Goal: Check status: Check status

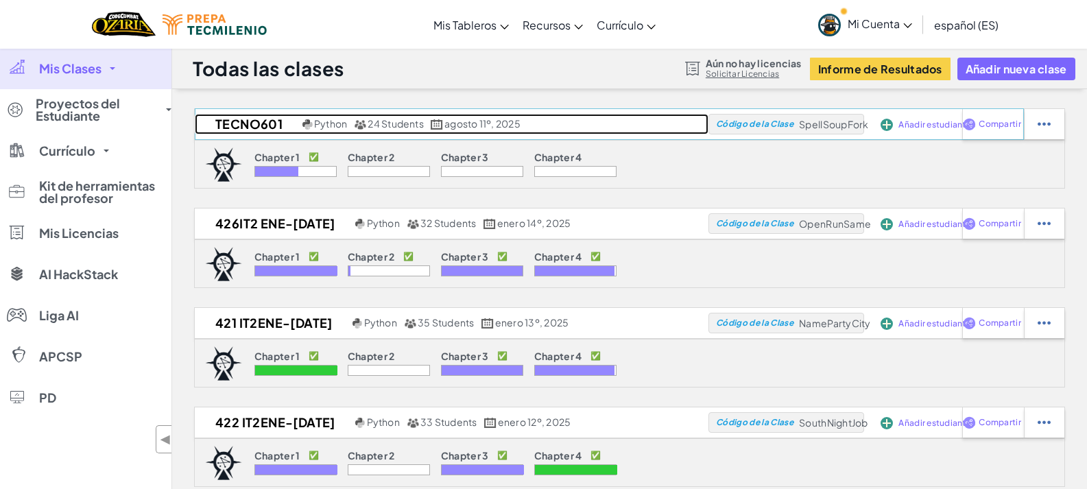
click at [246, 128] on h2 "TECNO601" at bounding box center [247, 124] width 104 height 21
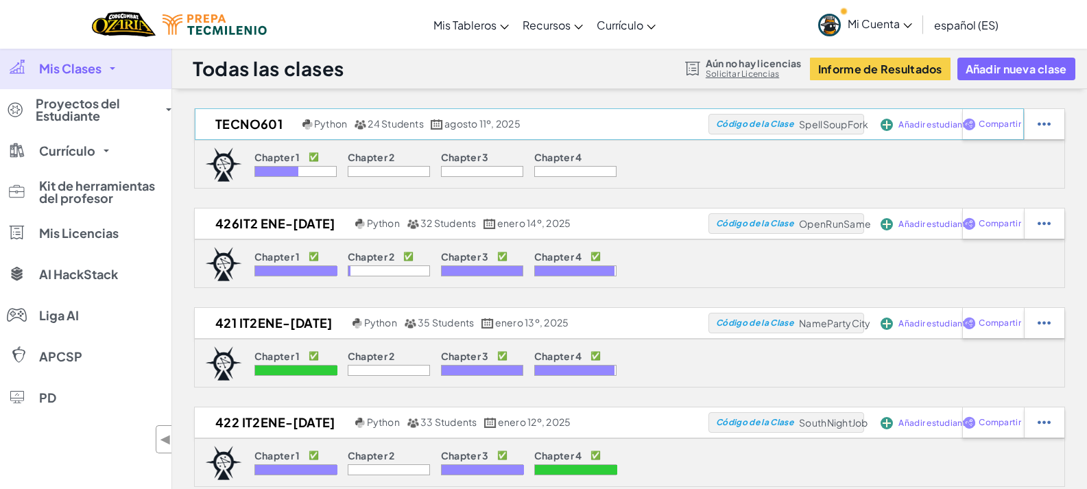
select select "Progress (High to Low)"
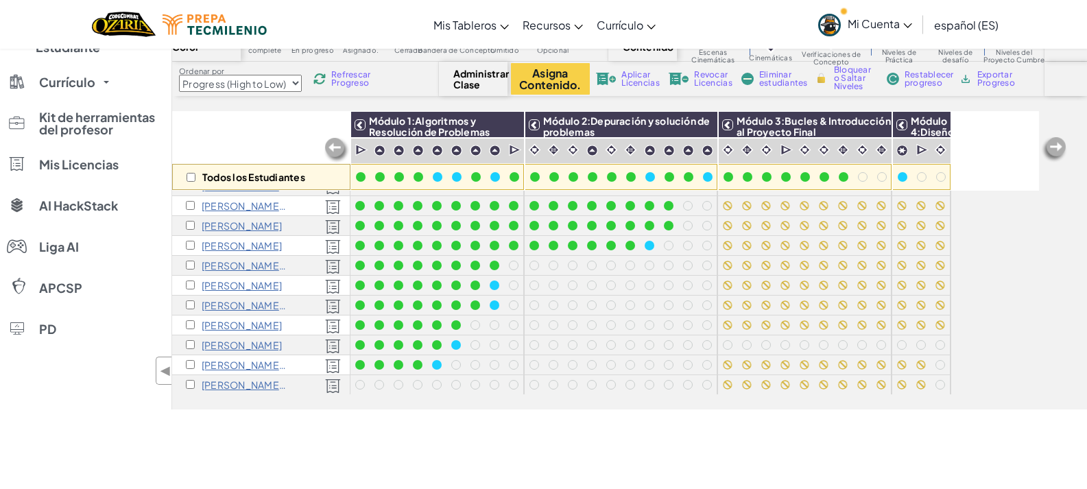
scroll to position [206, 0]
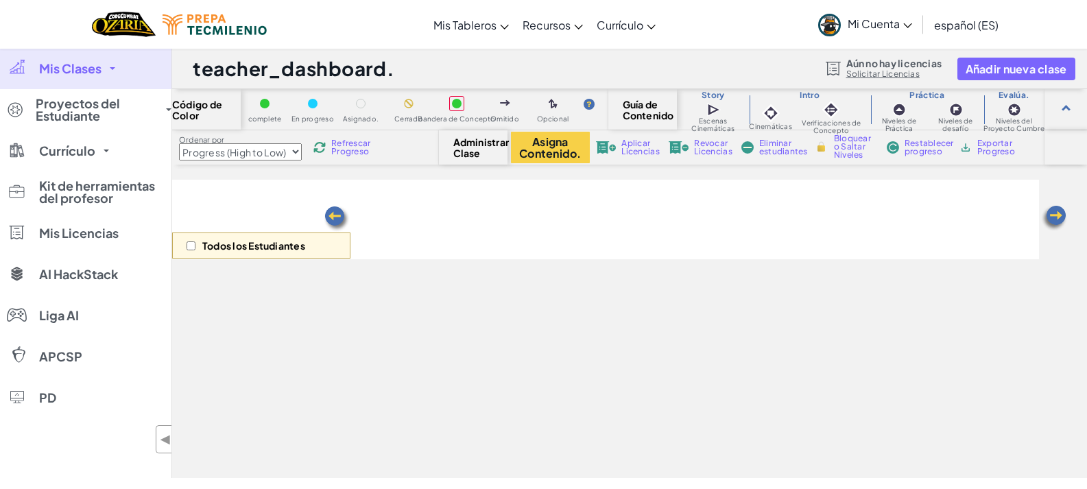
select select "Progress (High to Low)"
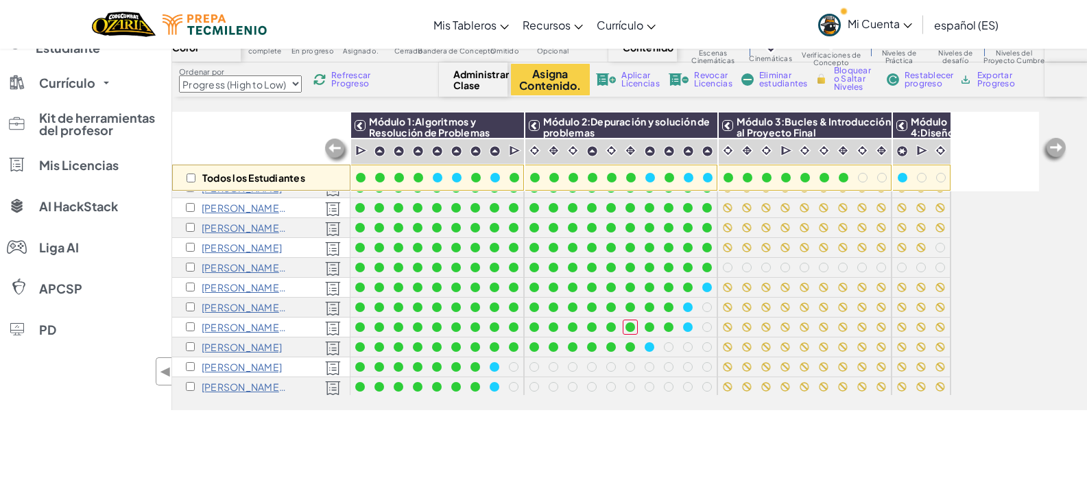
scroll to position [206, 0]
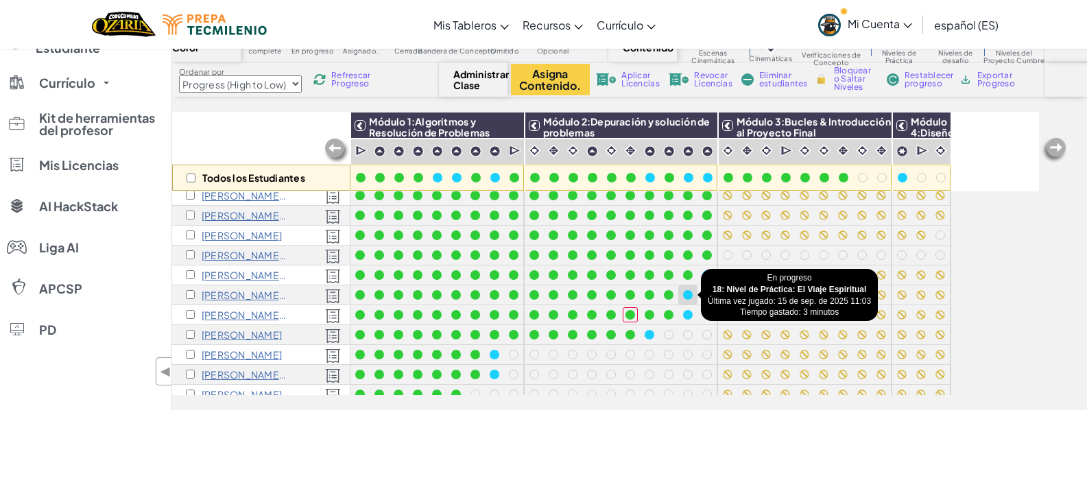
click at [687, 292] on div at bounding box center [688, 295] width 10 height 10
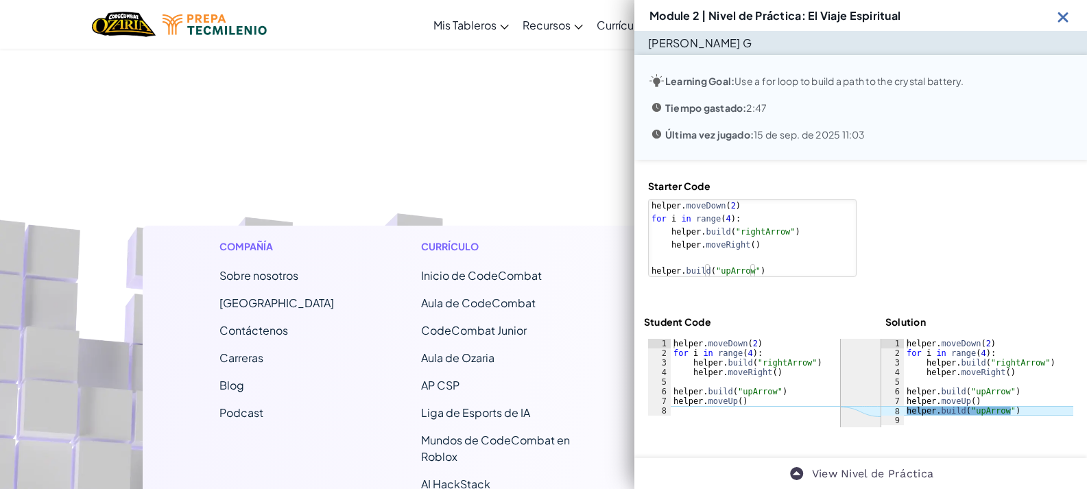
scroll to position [486, 0]
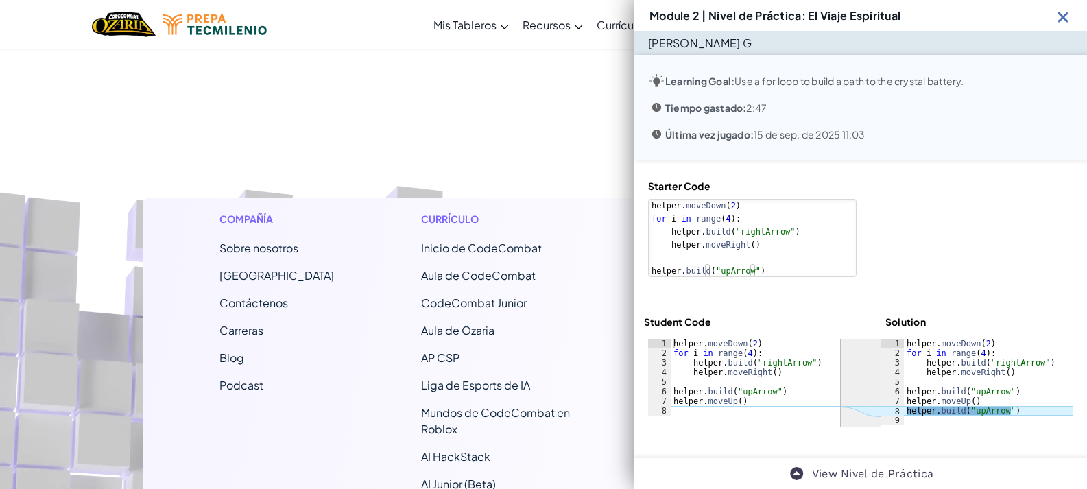
drag, startPoint x: 1069, startPoint y: 377, endPoint x: 1067, endPoint y: 389, distance: 12.4
click at [1067, 389] on div "Starter Code 1 2 3 4 5 6 helper . moveDown ( 2 ) for i in range ( 4 ) : helper …" at bounding box center [861, 303] width 453 height 287
click at [1063, 23] on img at bounding box center [1063, 16] width 17 height 17
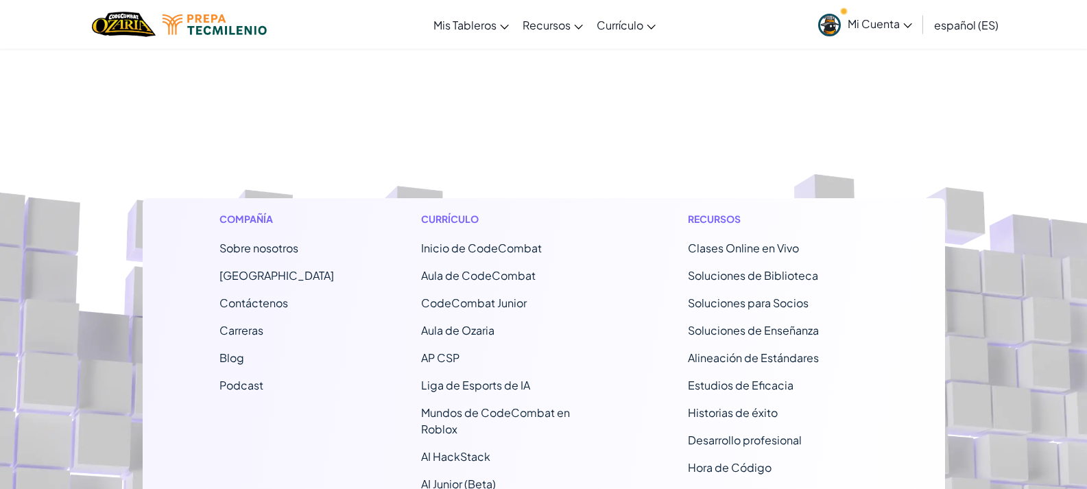
click at [853, 21] on span "Mi Cuenta" at bounding box center [880, 23] width 64 height 14
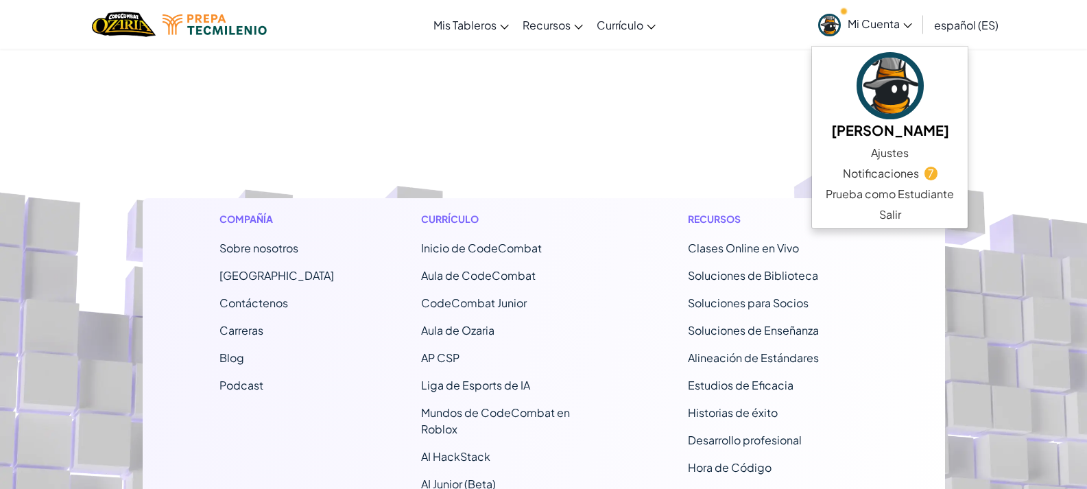
click at [863, 27] on span "Mi Cuenta" at bounding box center [880, 23] width 64 height 14
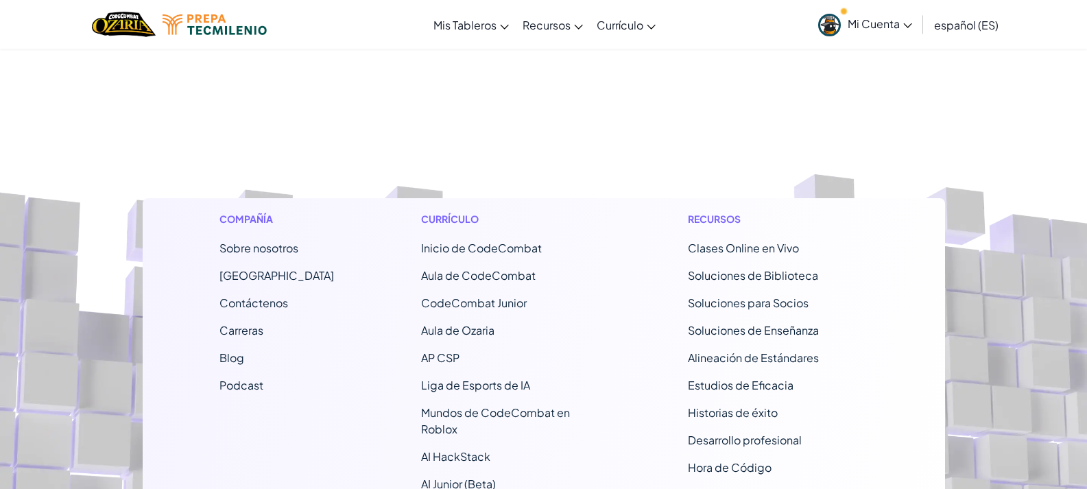
click at [884, 25] on span "Mi Cuenta" at bounding box center [880, 23] width 64 height 14
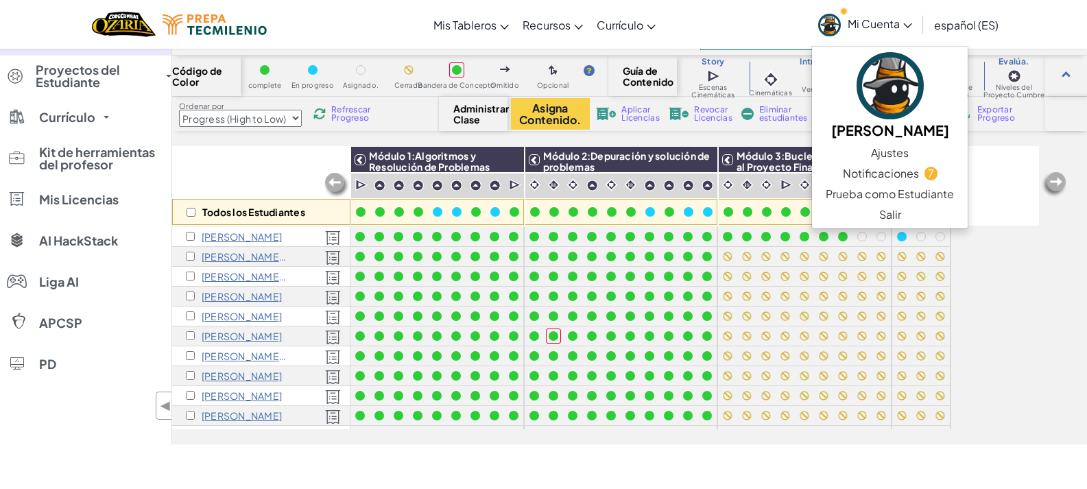
scroll to position [0, 0]
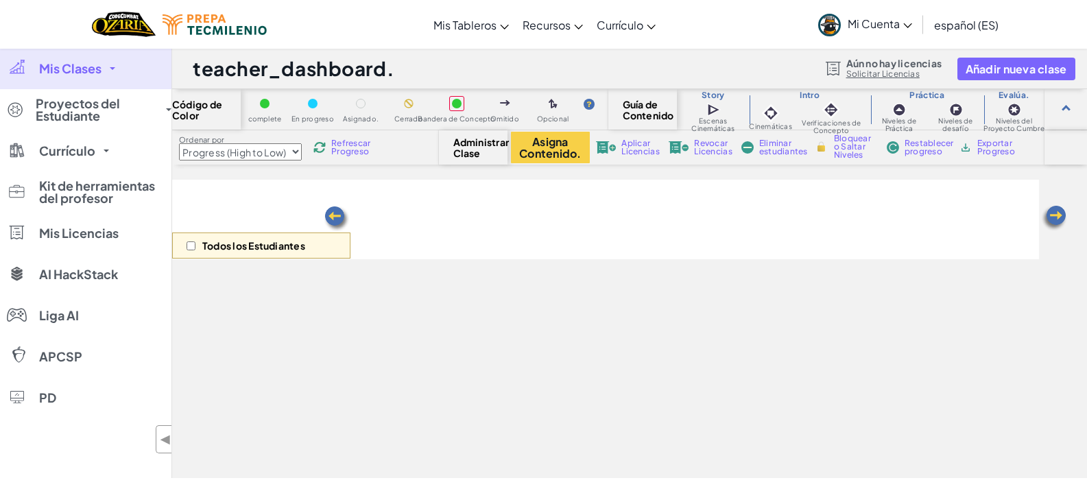
select select "Progress (High to Low)"
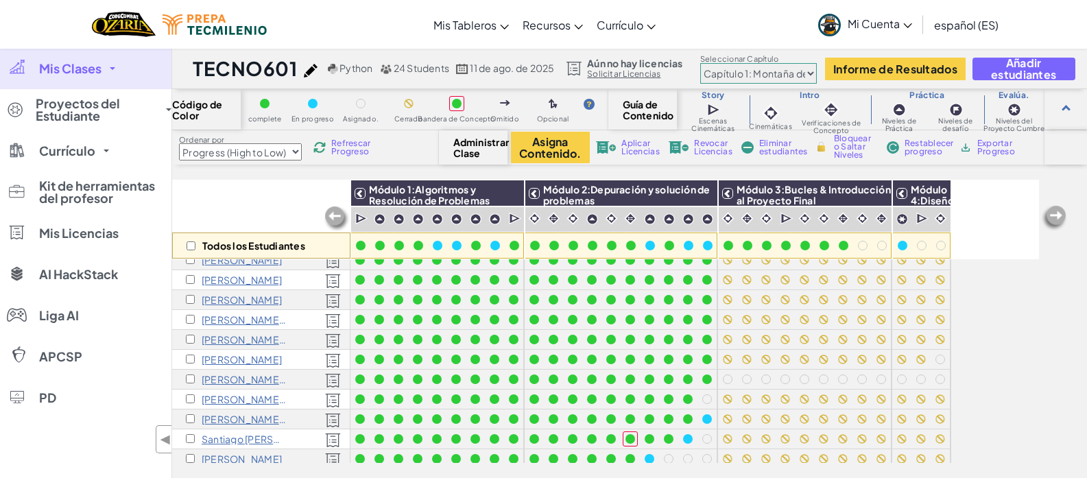
scroll to position [285, 0]
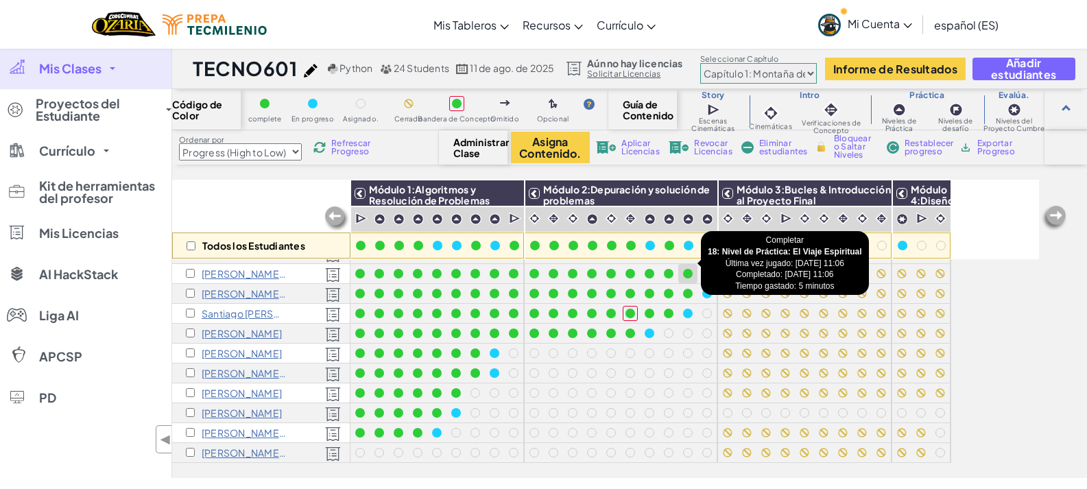
click at [692, 269] on div at bounding box center [688, 274] width 10 height 10
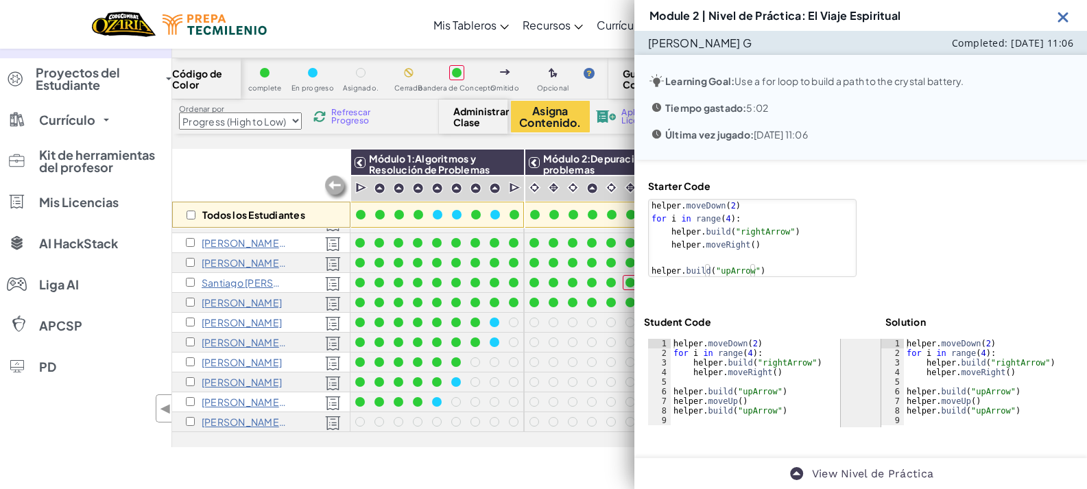
scroll to position [0, 0]
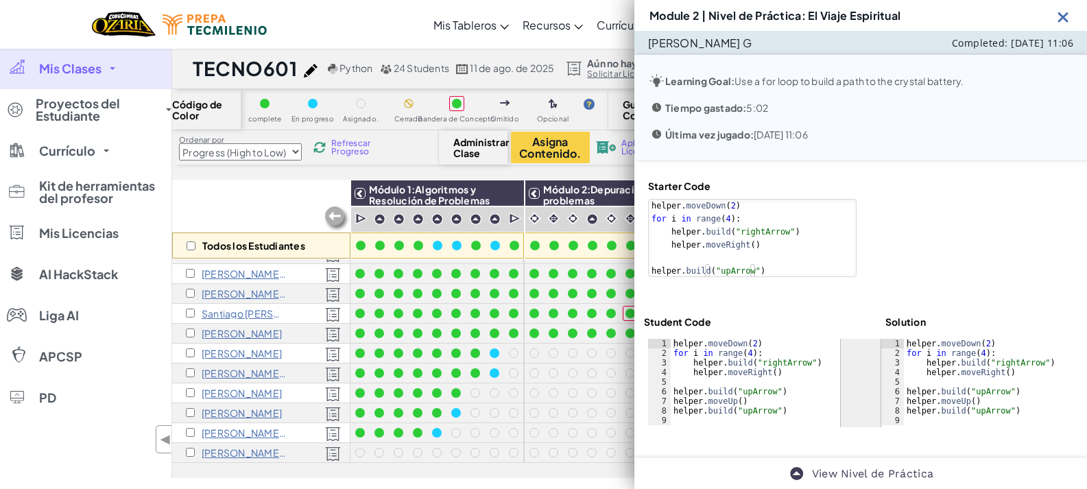
click at [241, 204] on div "Todos los Estudiantes" at bounding box center [261, 220] width 178 height 80
click at [1058, 15] on img at bounding box center [1063, 16] width 17 height 17
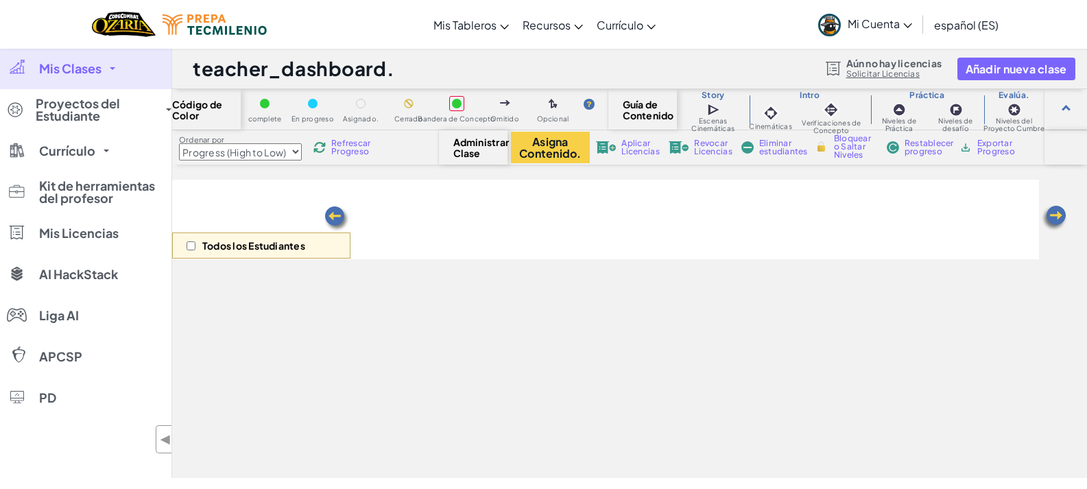
select select "Progress (High to Low)"
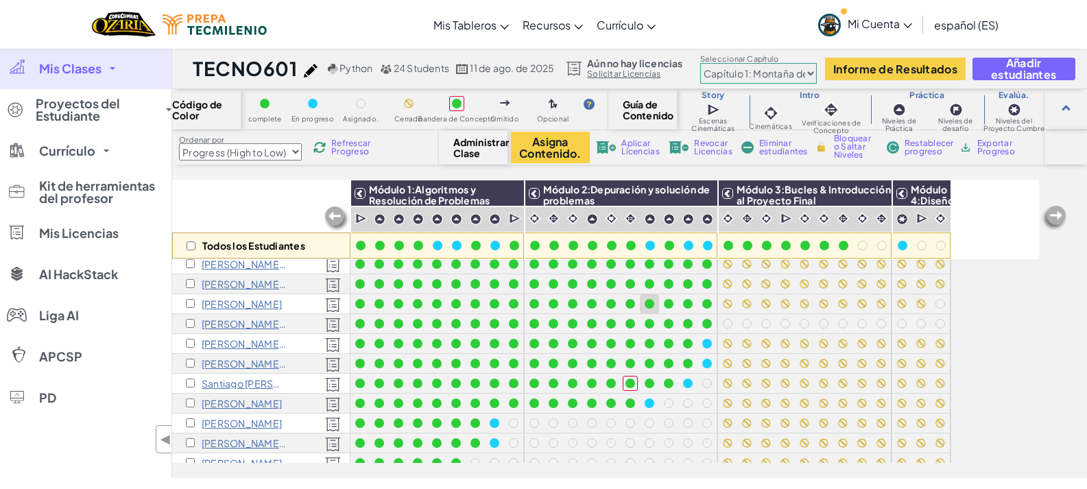
scroll to position [206, 0]
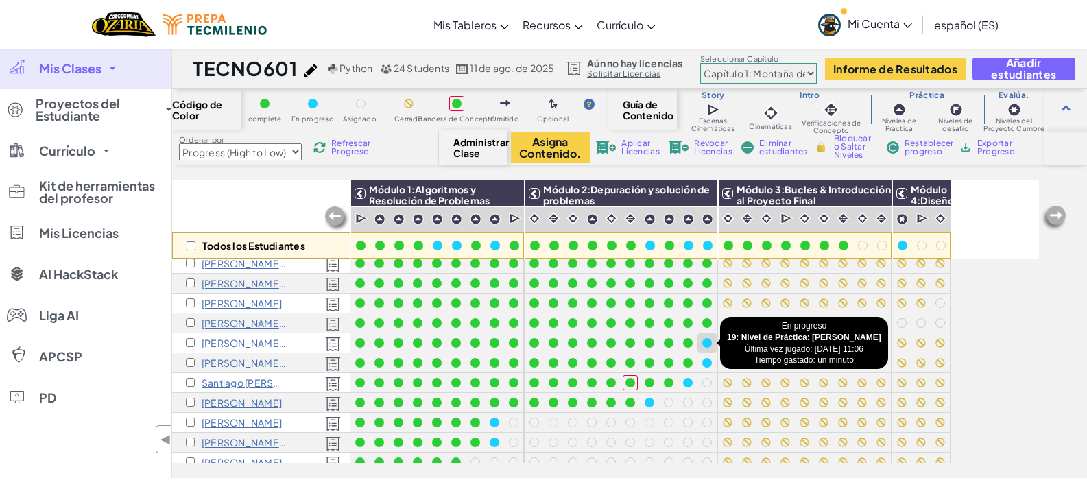
click at [707, 340] on div at bounding box center [707, 343] width 10 height 10
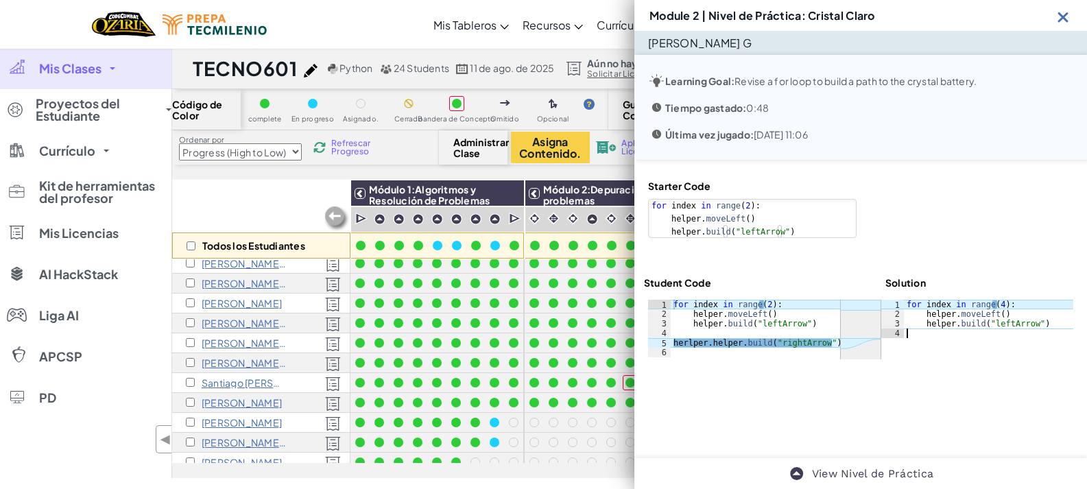
click at [1019, 332] on div "for index in range ( 4 ) : helper . moveLeft ( ) helper . build ( "leftArrow" )" at bounding box center [988, 329] width 169 height 58
click at [1056, 17] on img at bounding box center [1063, 16] width 17 height 17
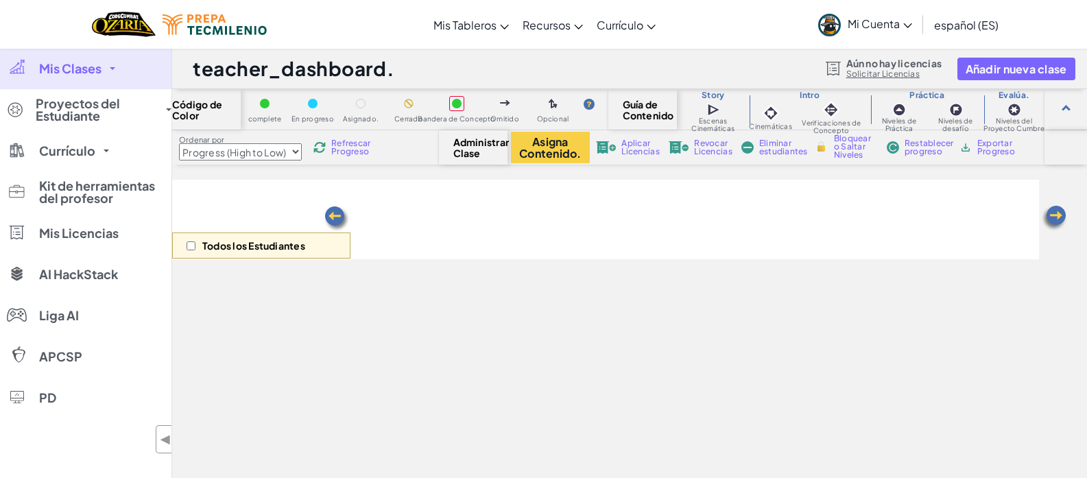
select select "Progress (High to Low)"
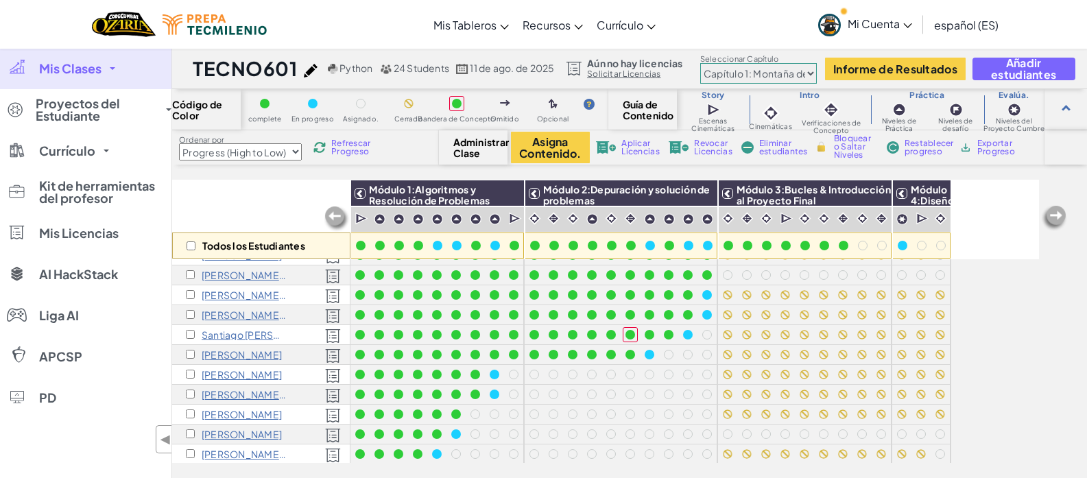
scroll to position [274, 0]
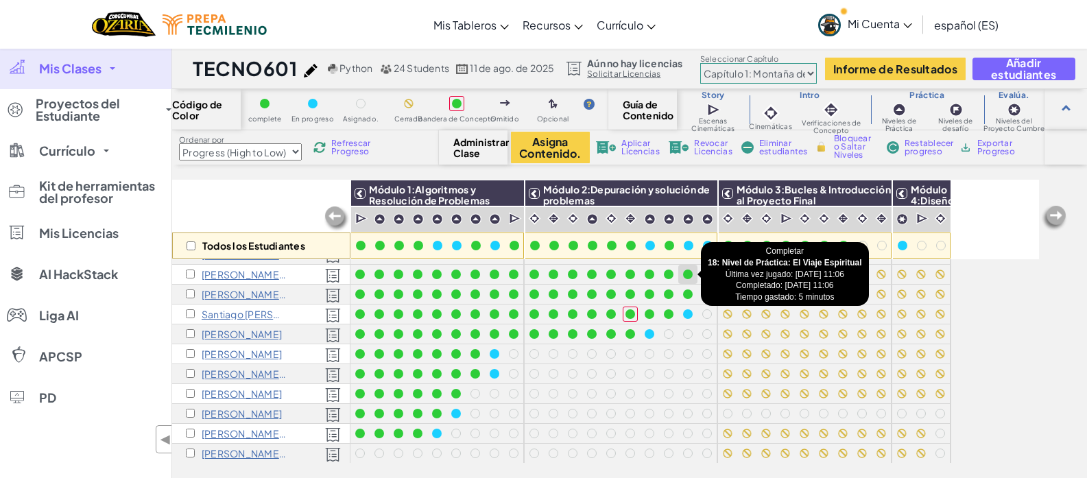
click at [691, 276] on div at bounding box center [688, 275] width 10 height 10
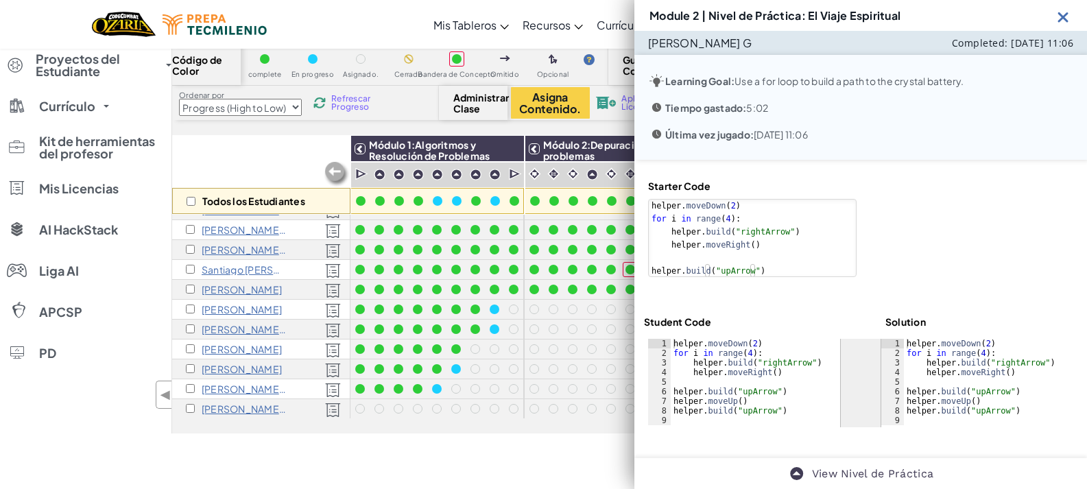
scroll to position [69, 0]
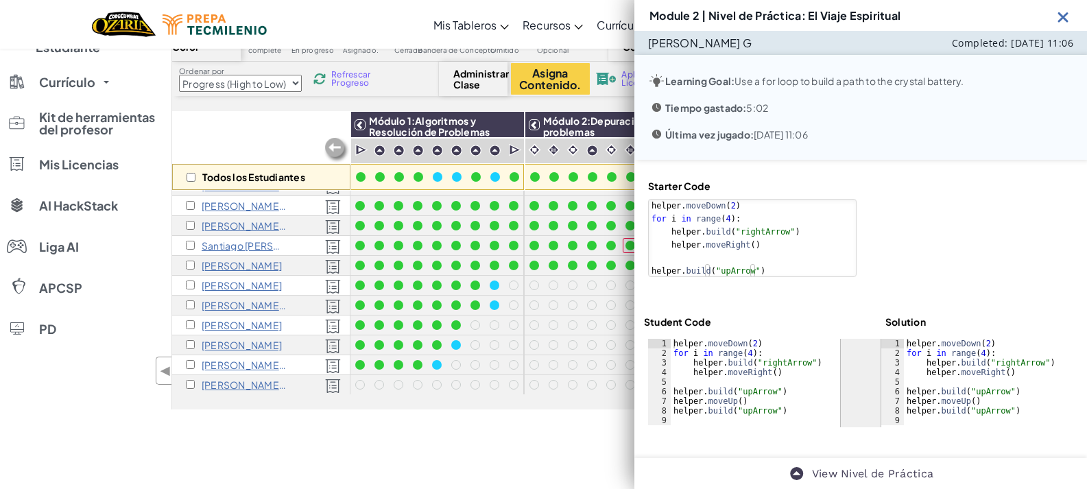
click at [1064, 14] on img at bounding box center [1063, 16] width 17 height 17
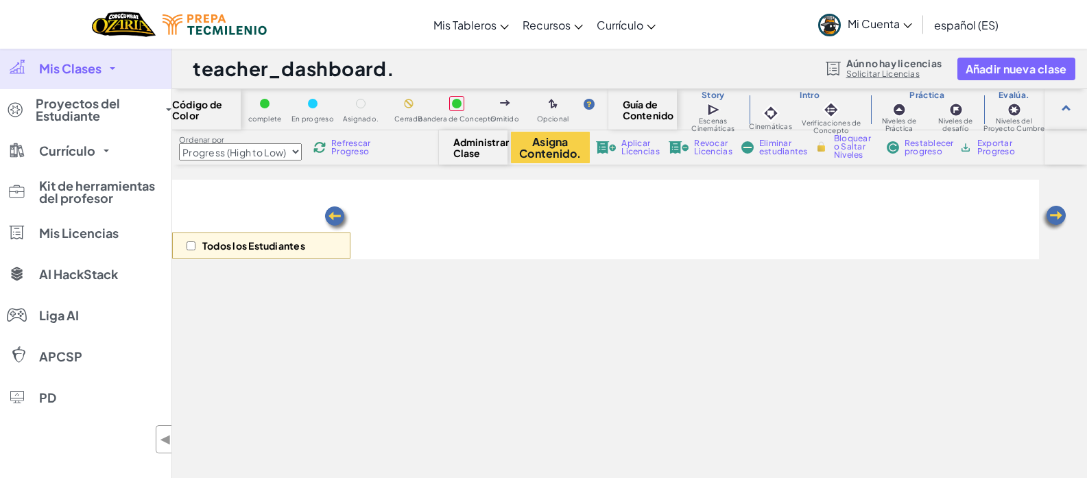
select select "Progress (High to Low)"
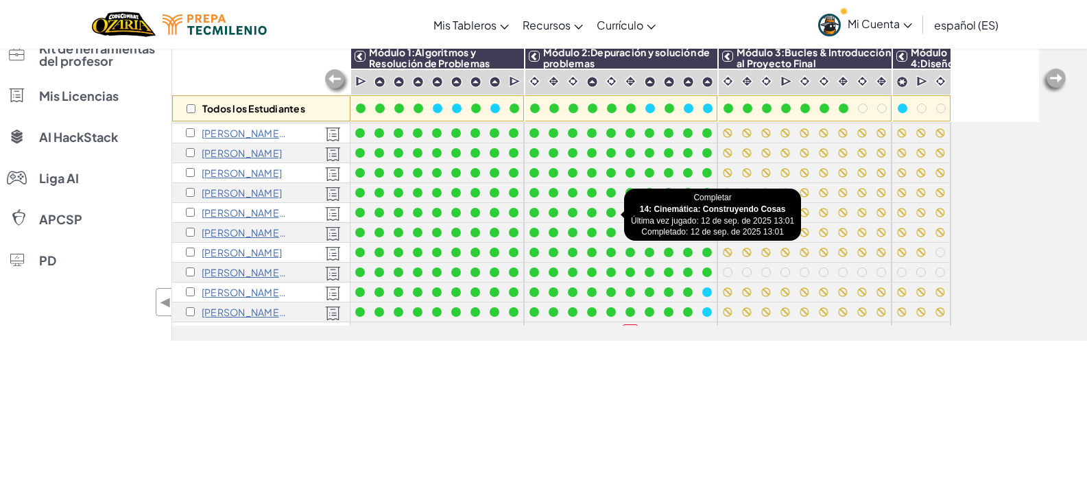
scroll to position [137, 0]
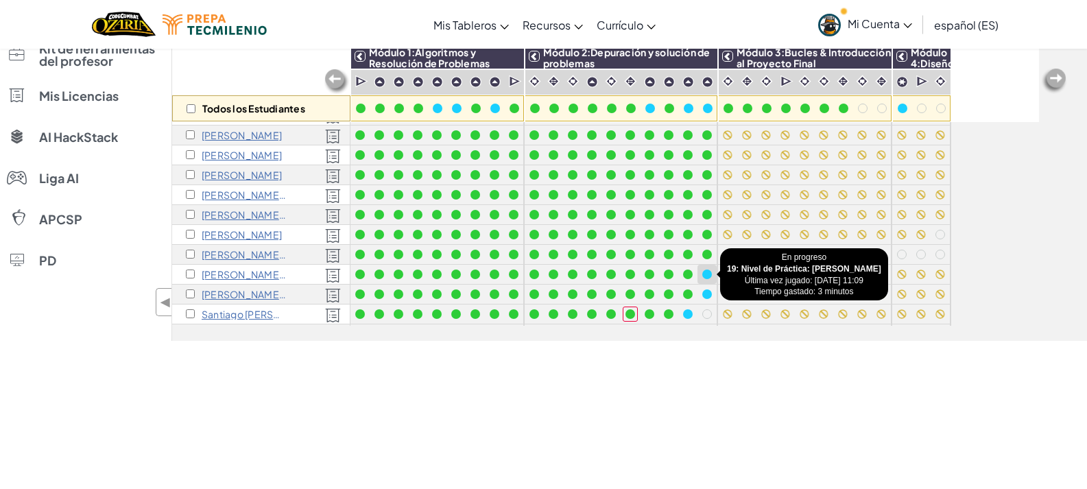
click at [702, 276] on div at bounding box center [707, 274] width 15 height 15
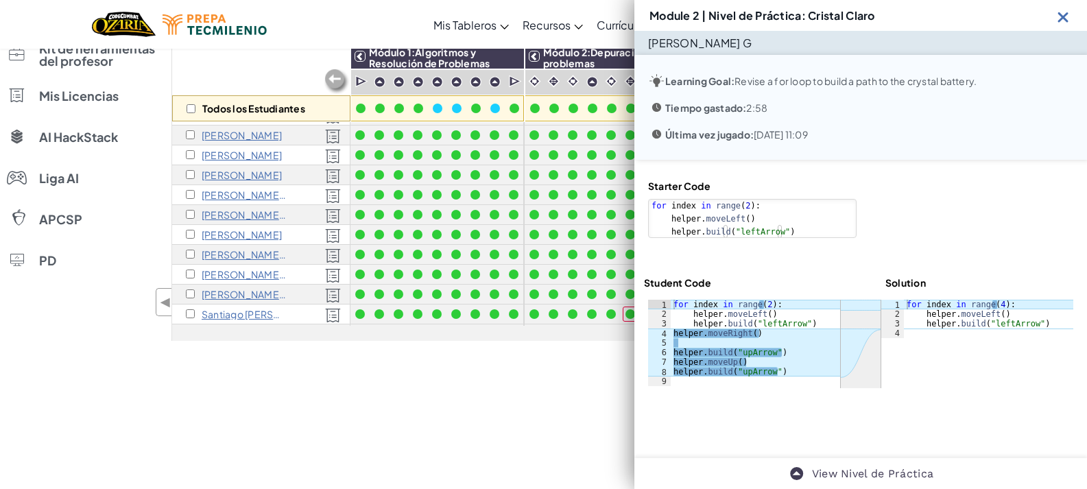
click at [1064, 18] on img at bounding box center [1063, 16] width 17 height 17
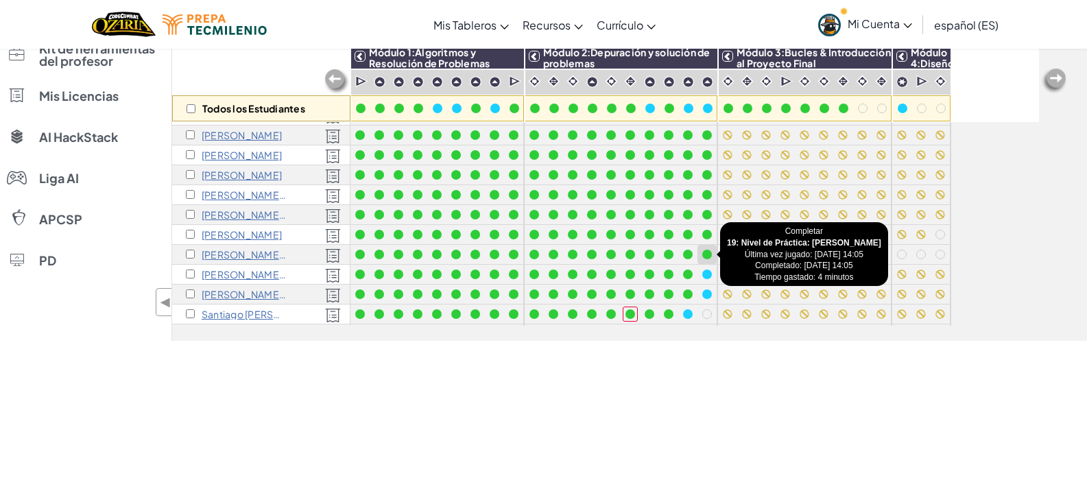
click at [708, 259] on div at bounding box center [707, 255] width 10 height 10
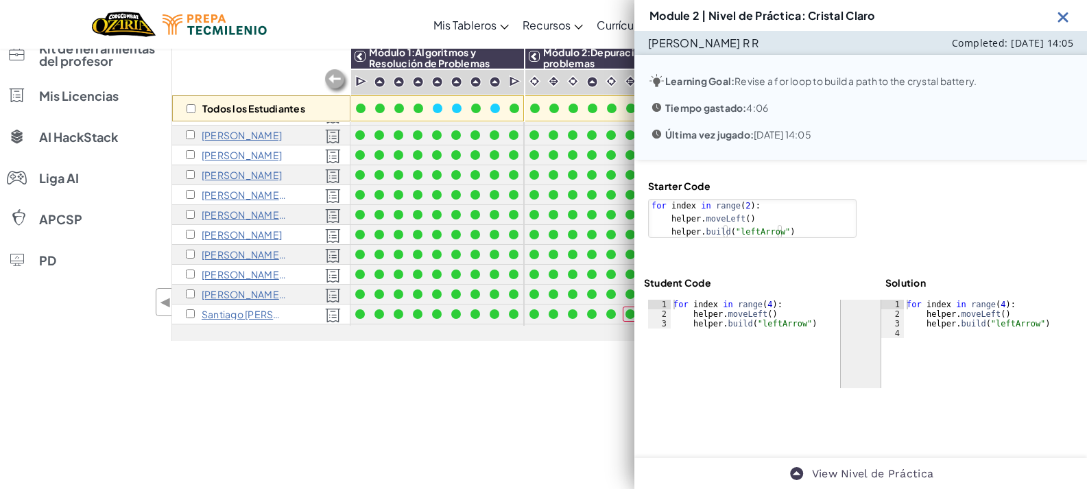
click at [1059, 17] on img at bounding box center [1063, 16] width 17 height 17
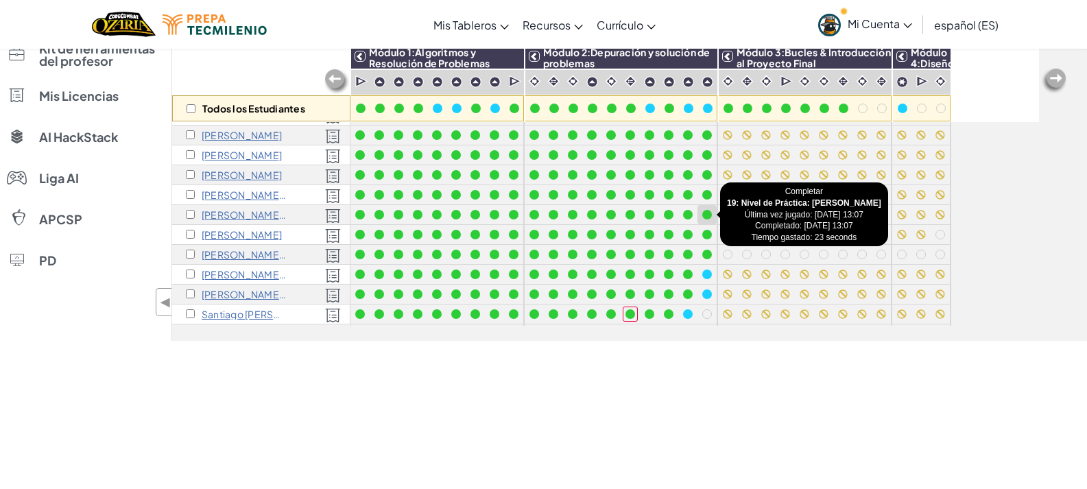
click at [711, 211] on div at bounding box center [707, 214] width 15 height 15
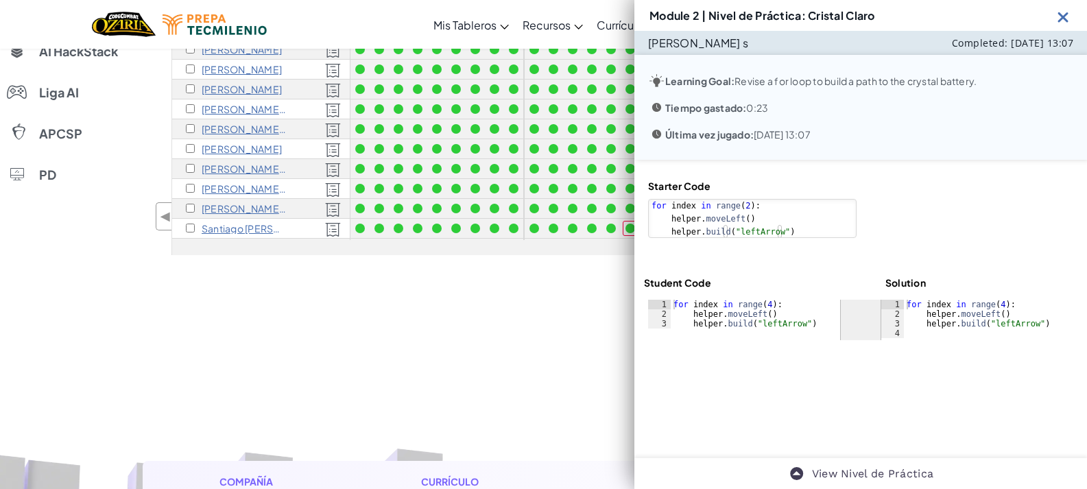
scroll to position [206, 0]
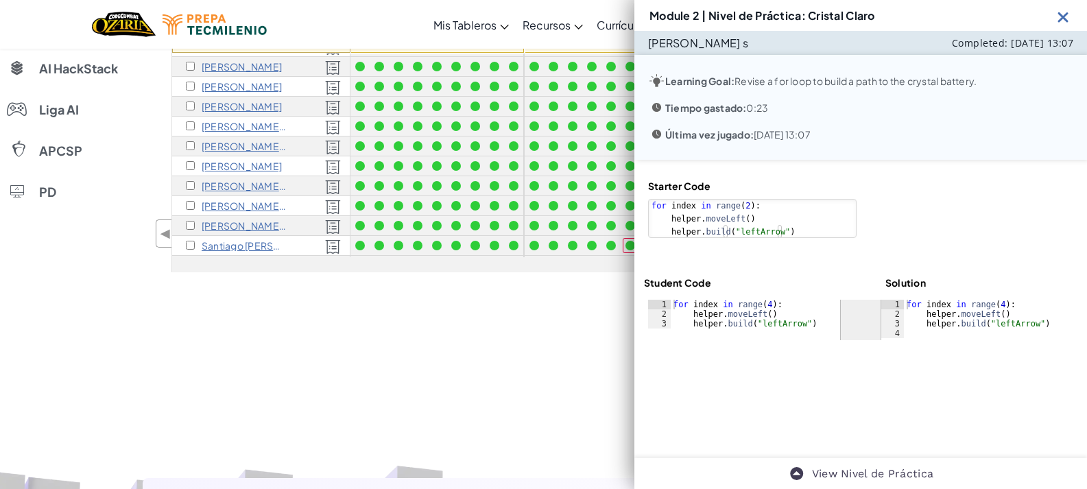
click at [1058, 16] on img at bounding box center [1063, 16] width 17 height 17
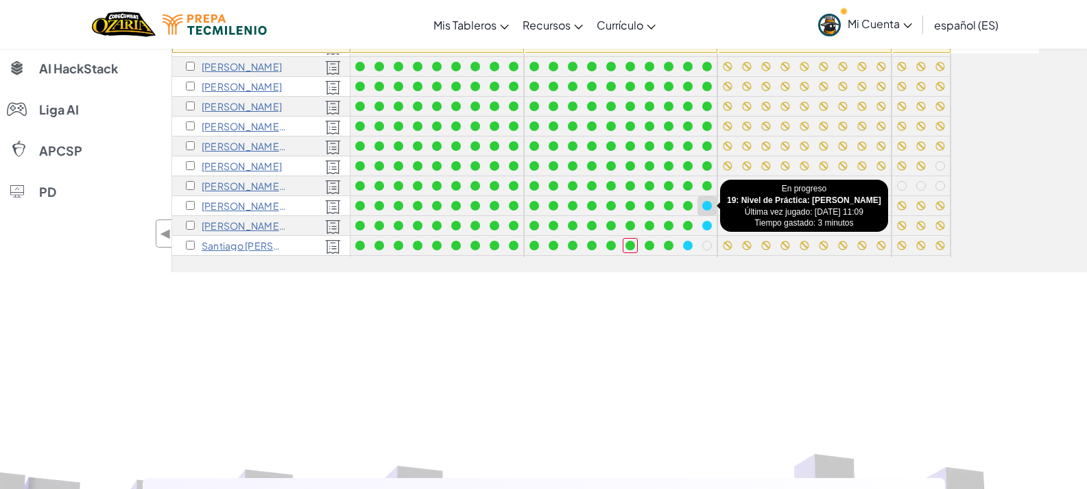
click at [711, 202] on div at bounding box center [707, 206] width 10 height 10
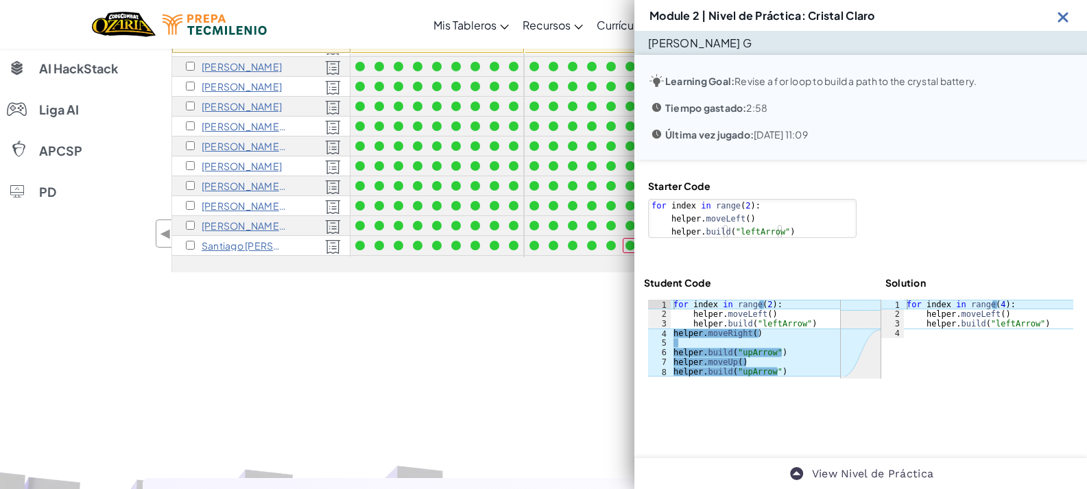
click at [1058, 21] on img at bounding box center [1063, 16] width 17 height 17
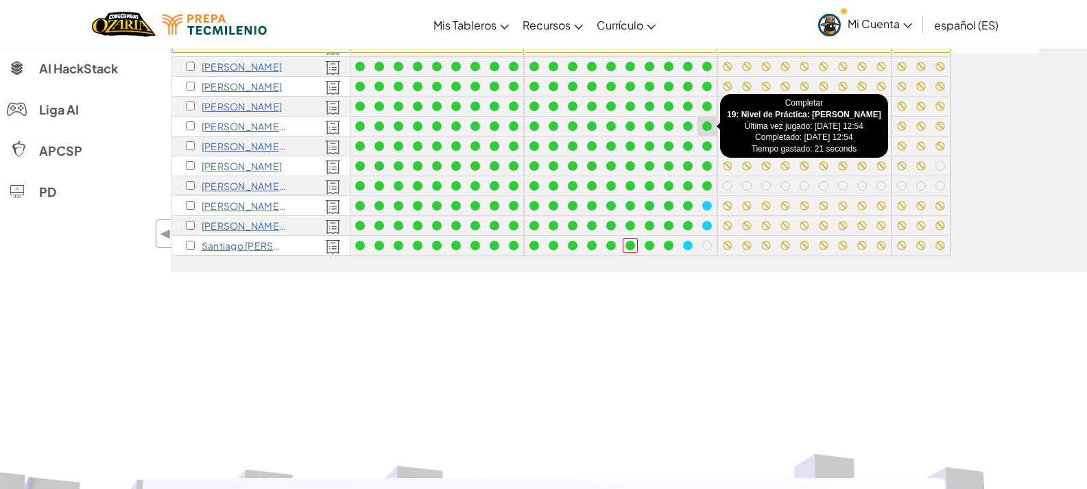
click at [710, 126] on div at bounding box center [707, 126] width 10 height 10
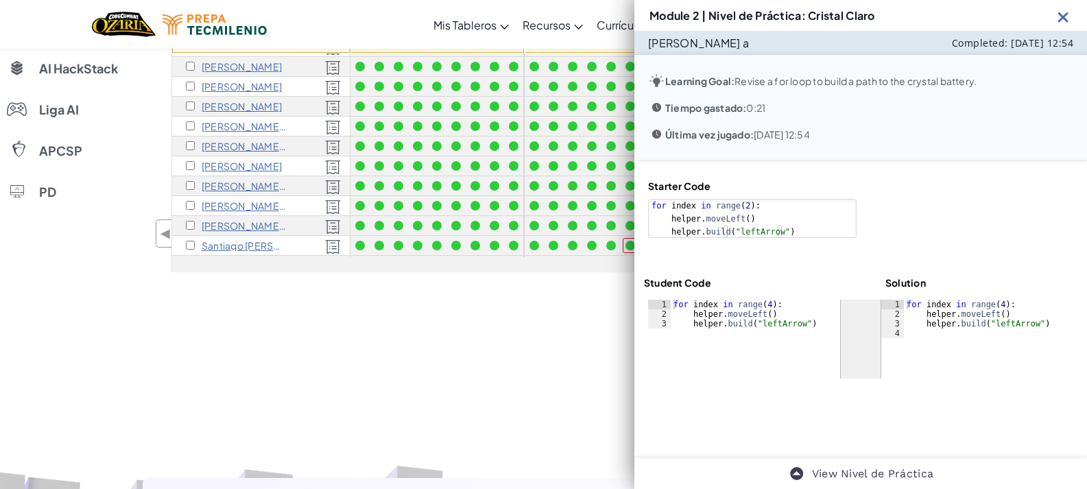
click at [1065, 10] on img at bounding box center [1063, 16] width 17 height 17
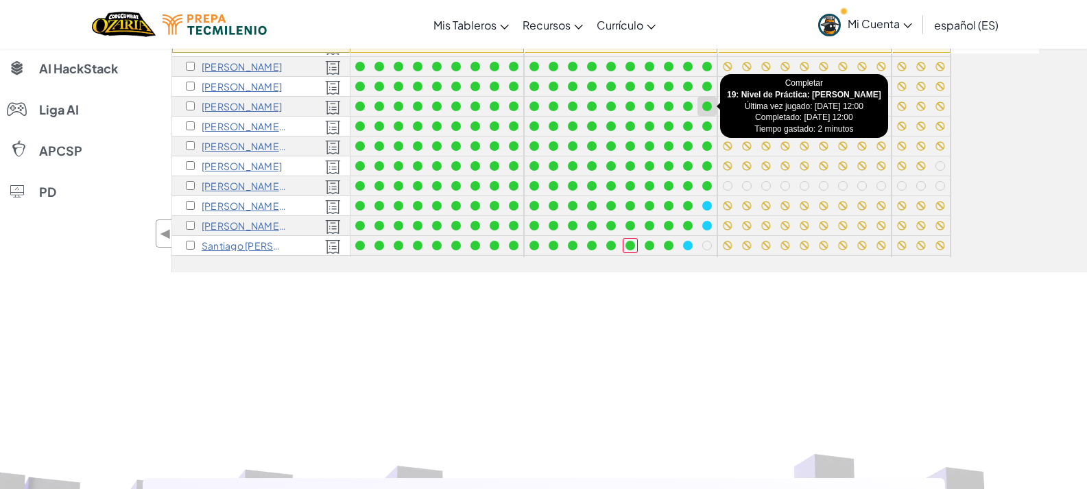
click at [710, 106] on div at bounding box center [707, 107] width 10 height 10
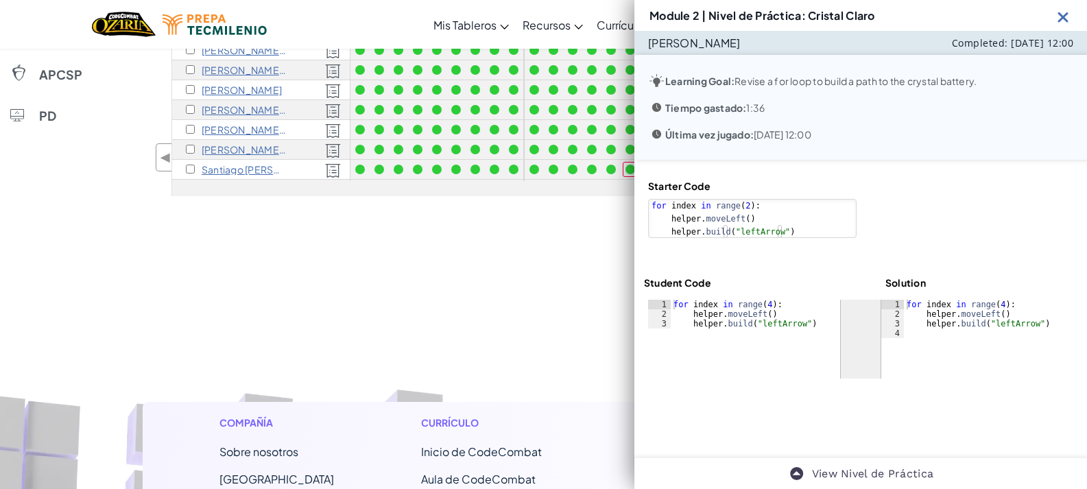
scroll to position [137, 0]
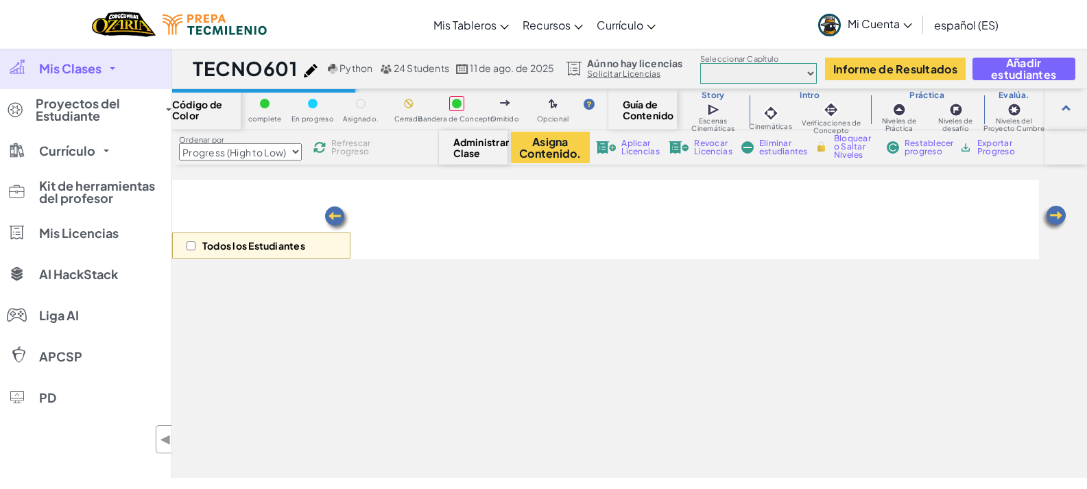
select select "Progress (High to Low)"
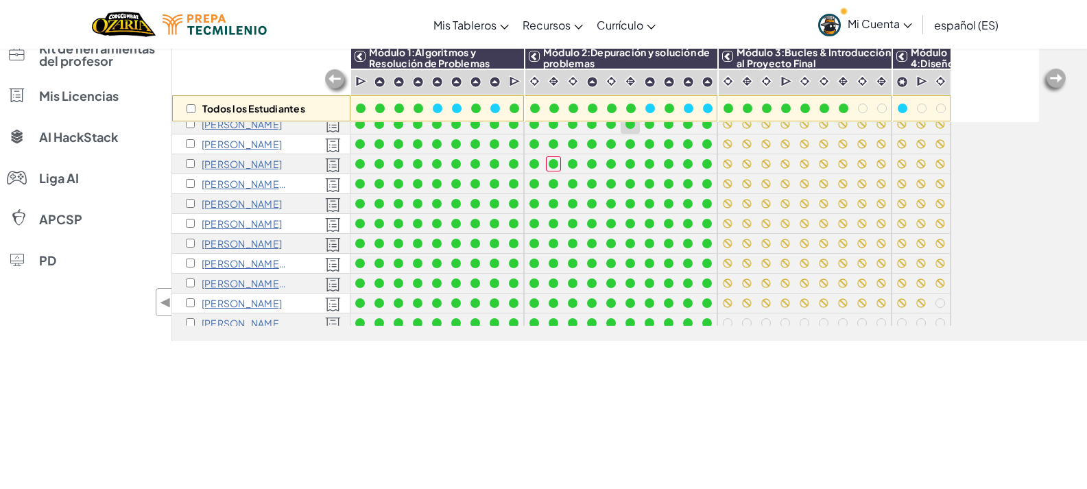
scroll to position [137, 0]
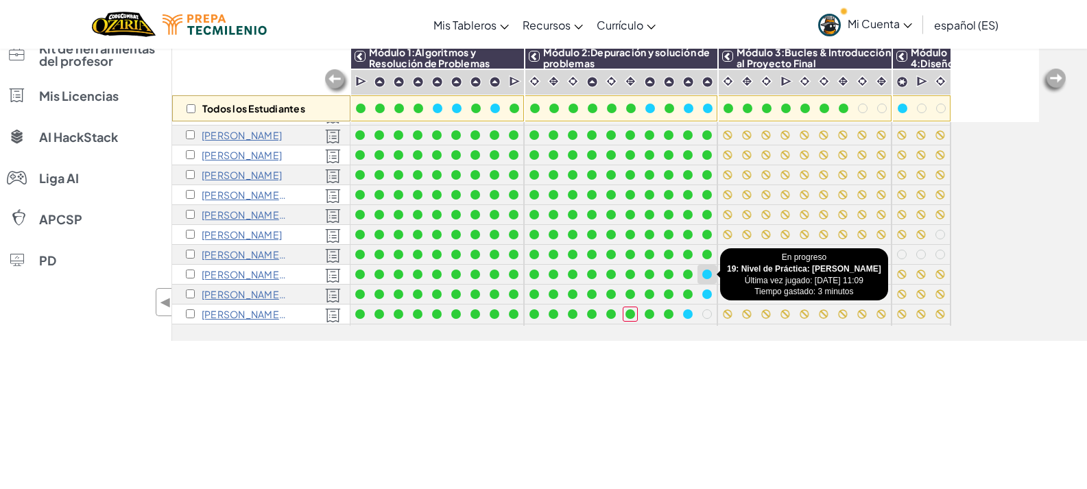
click at [707, 272] on div at bounding box center [707, 275] width 10 height 10
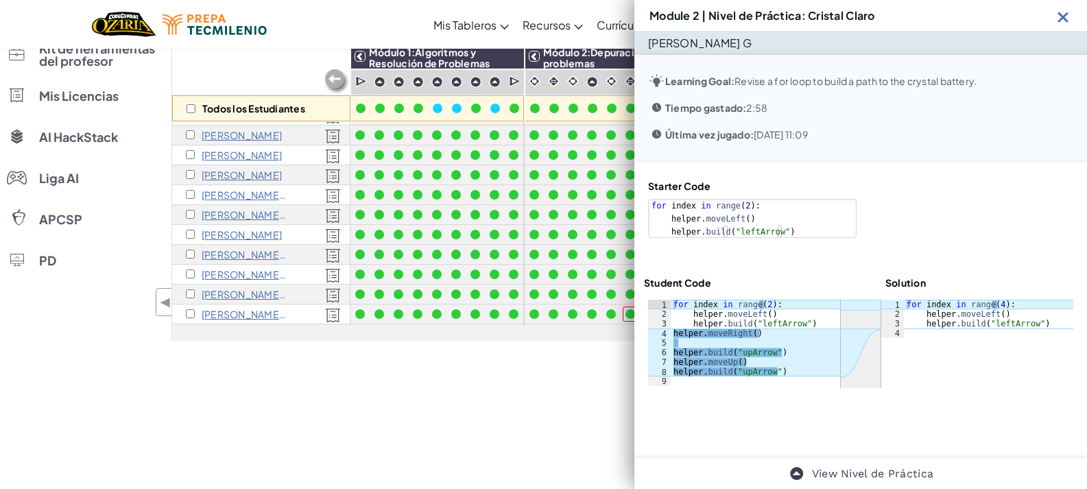
click at [1064, 16] on img at bounding box center [1063, 16] width 17 height 17
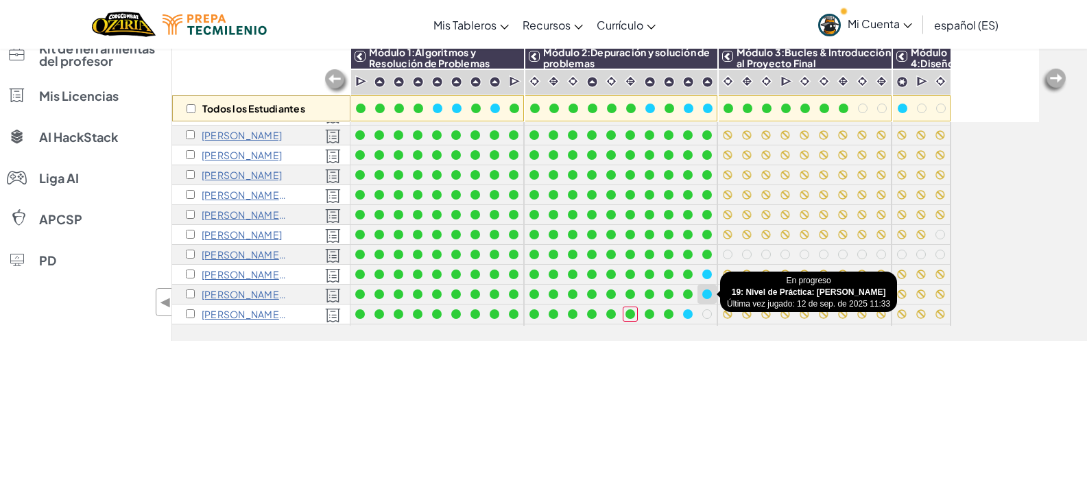
click at [707, 294] on div at bounding box center [707, 295] width 10 height 10
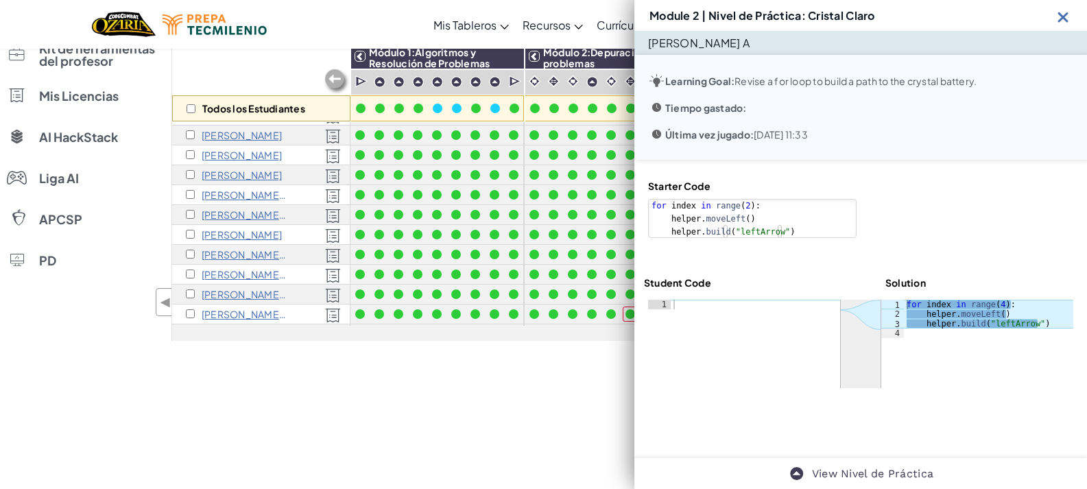
click at [1062, 18] on img at bounding box center [1063, 16] width 17 height 17
